Goal: Task Accomplishment & Management: Complete application form

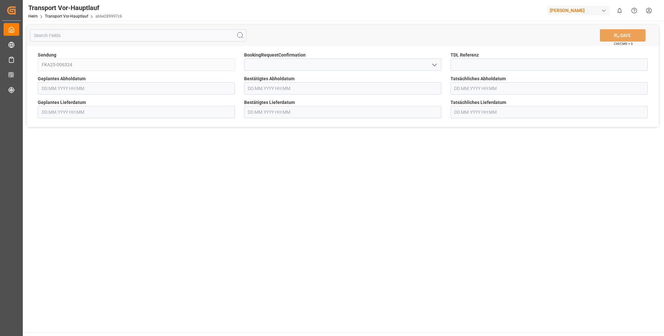
type input "[DATE] 00:00"
click at [293, 114] on input "text" at bounding box center [342, 112] width 197 height 12
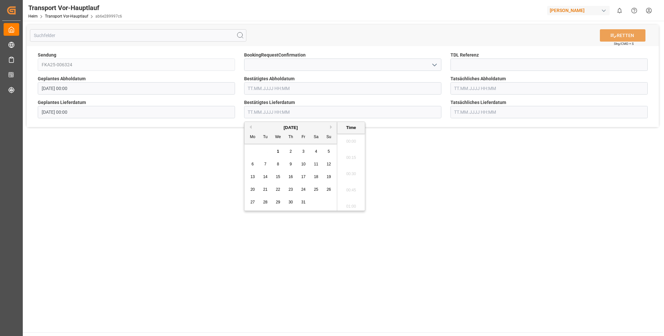
scroll to position [604, 0]
click at [265, 165] on span "7" at bounding box center [265, 164] width 2 height 5
type input "[DATE] 00:00"
click at [510, 194] on main "RETTEN Strg/CMD + S Sendung FKA25-006324 BookingRequestConfirmation TDL Referen…" at bounding box center [343, 177] width 640 height 312
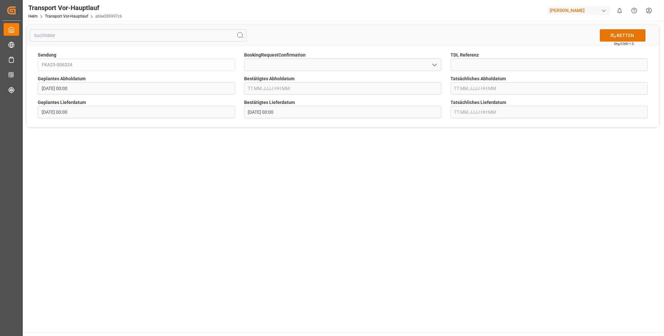
click at [257, 93] on input "text" at bounding box center [342, 88] width 197 height 12
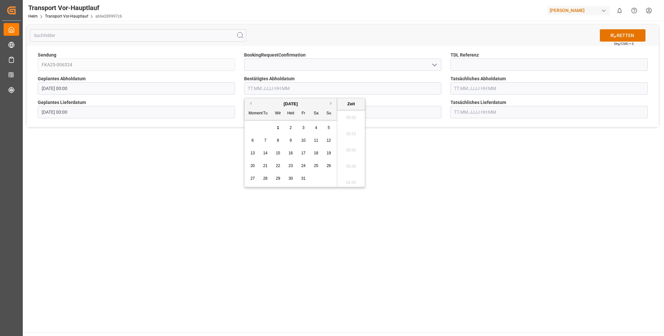
scroll to position [621, 0]
type input "0"
click at [474, 211] on main "RETTEN Strg/CMD + S Sendung FKA25-006324 BookingRequestConfirmation TDL Referen…" at bounding box center [343, 177] width 640 height 312
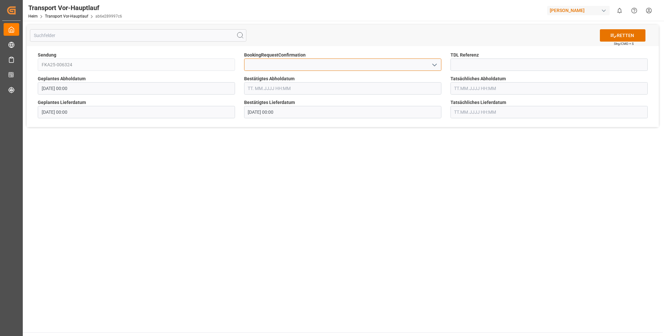
click at [311, 64] on input at bounding box center [342, 65] width 197 height 12
click at [302, 88] on input "text" at bounding box center [342, 88] width 197 height 12
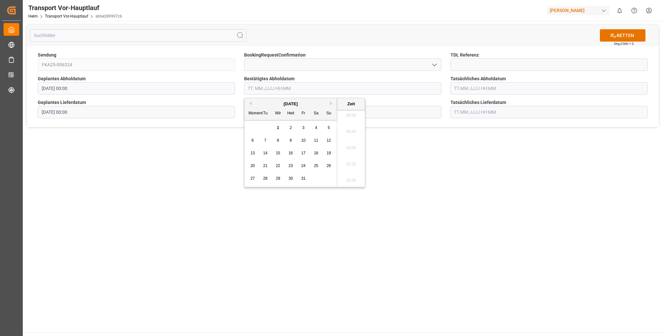
click at [291, 129] on span "2" at bounding box center [291, 128] width 2 height 5
type input "[DATE] 00:00"
click at [449, 188] on main "RETTEN Strg/CMD + S Sendung FKA25-006324 BookingRequestConfirmation TDL Referen…" at bounding box center [343, 177] width 640 height 312
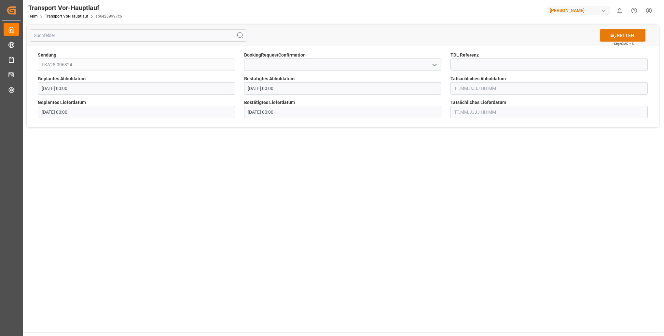
click at [627, 35] on font "RETTEN" at bounding box center [625, 35] width 17 height 7
